Goal: Learn about a topic

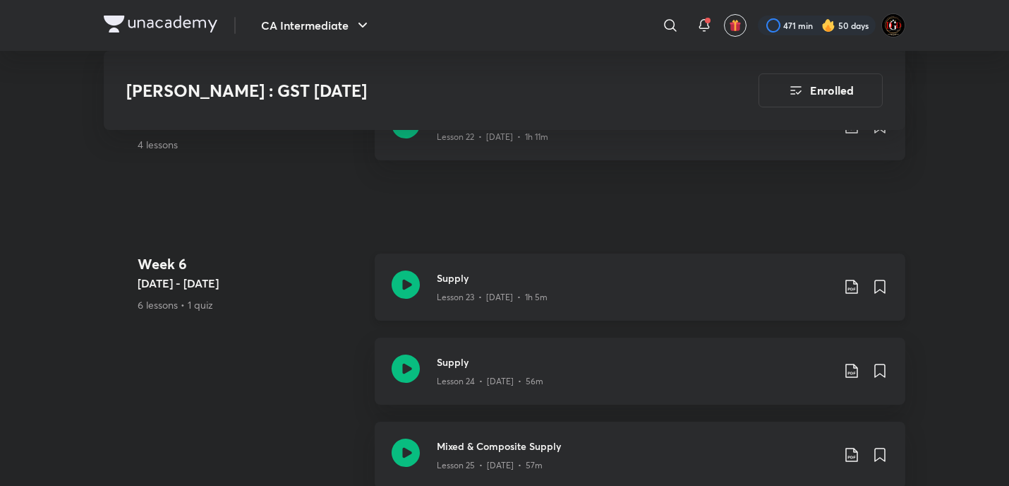
click at [845, 278] on icon at bounding box center [851, 286] width 17 height 17
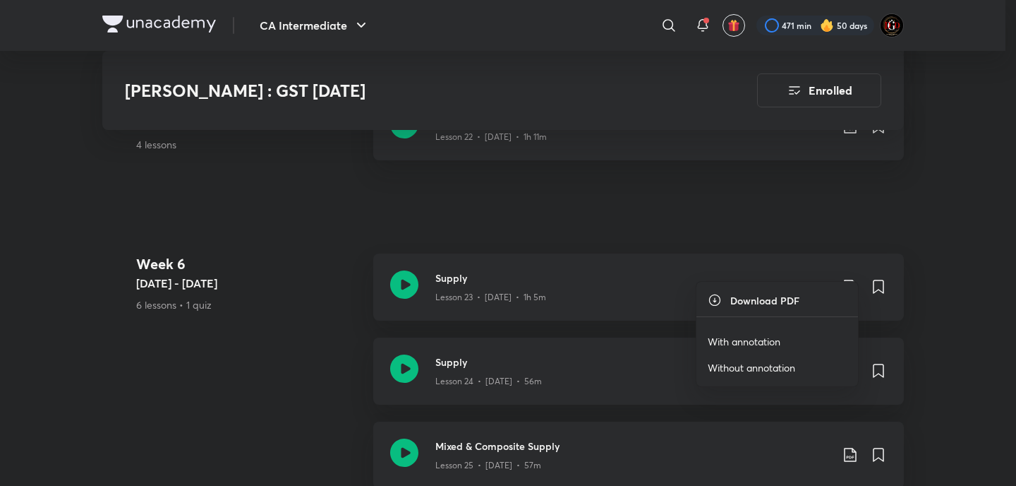
click at [754, 332] on li "With annotation" at bounding box center [778, 341] width 162 height 26
click at [751, 337] on p "With annotation" at bounding box center [744, 341] width 73 height 15
